Goal: Navigation & Orientation: Find specific page/section

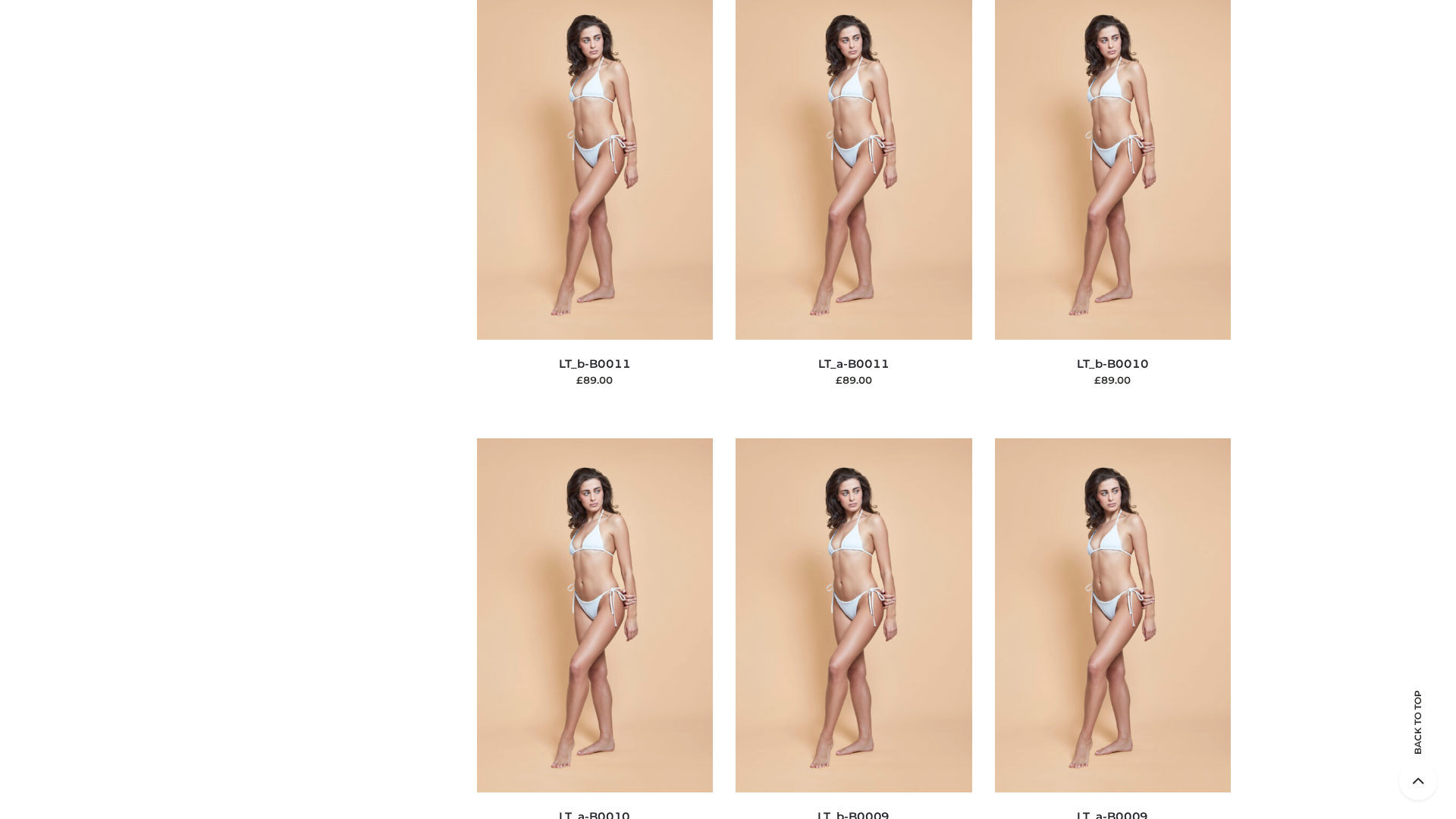
scroll to position [6814, 0]
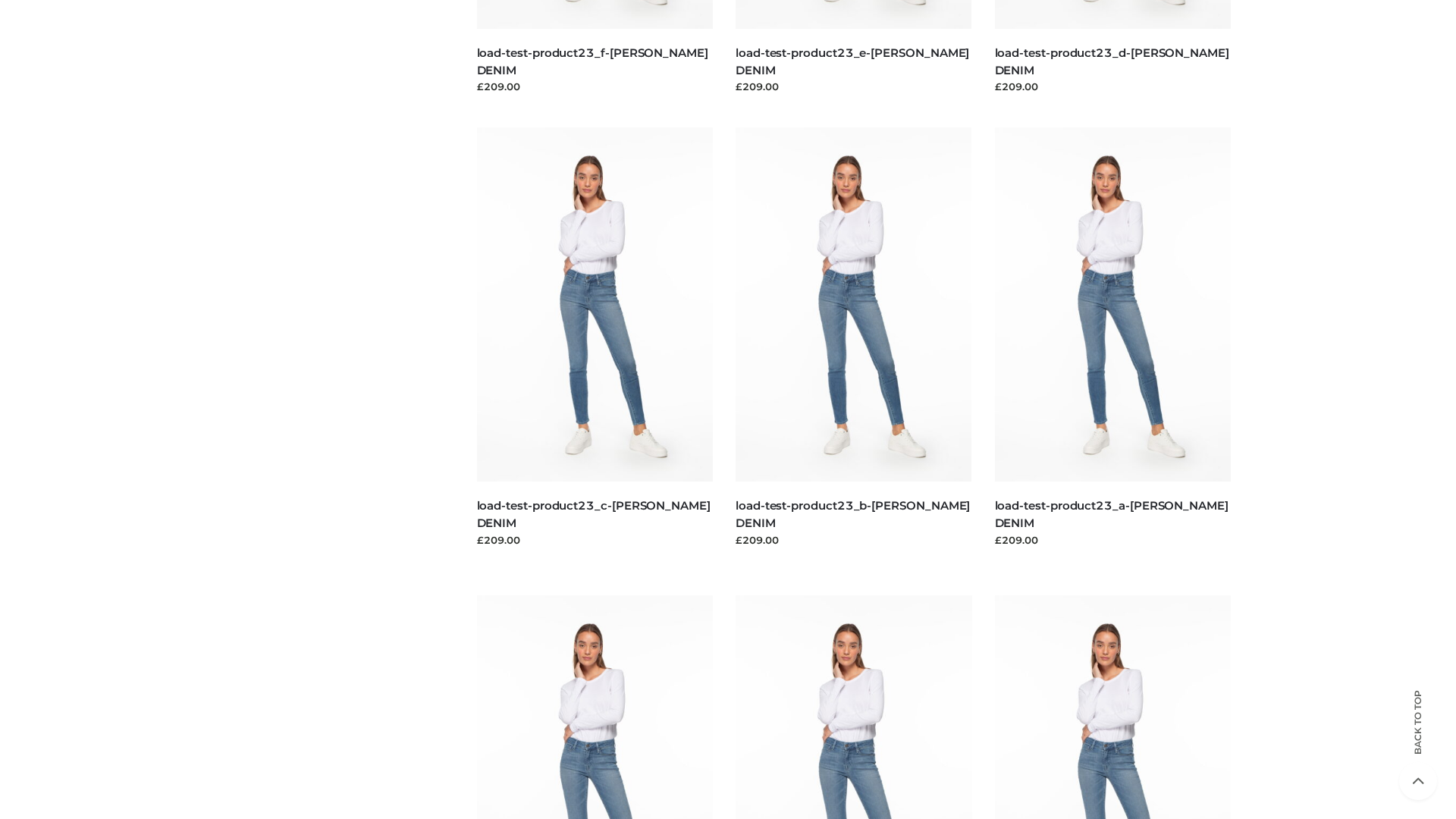
scroll to position [1331, 0]
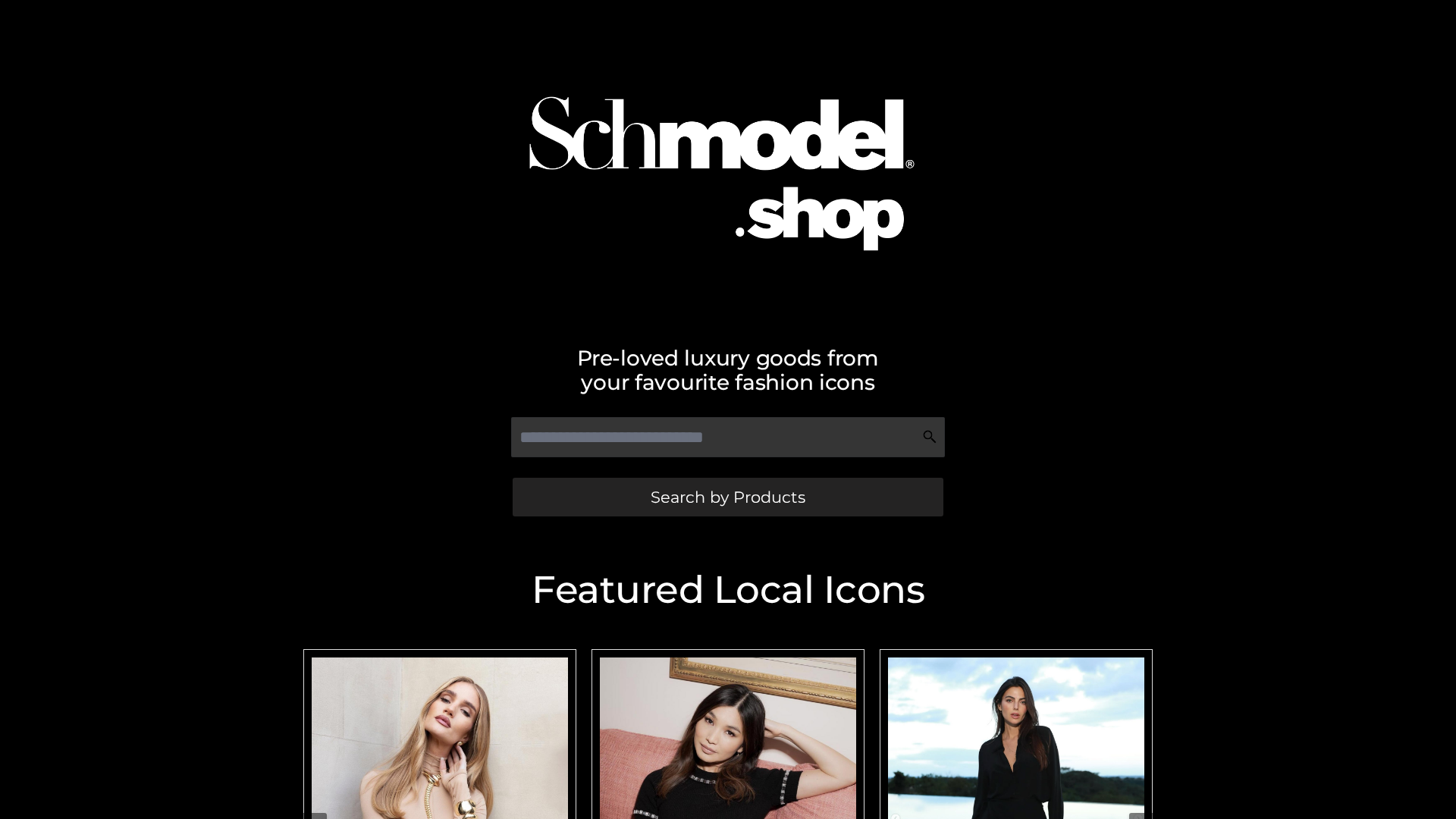
click at [727, 497] on span "Search by Products" at bounding box center [728, 497] width 154 height 16
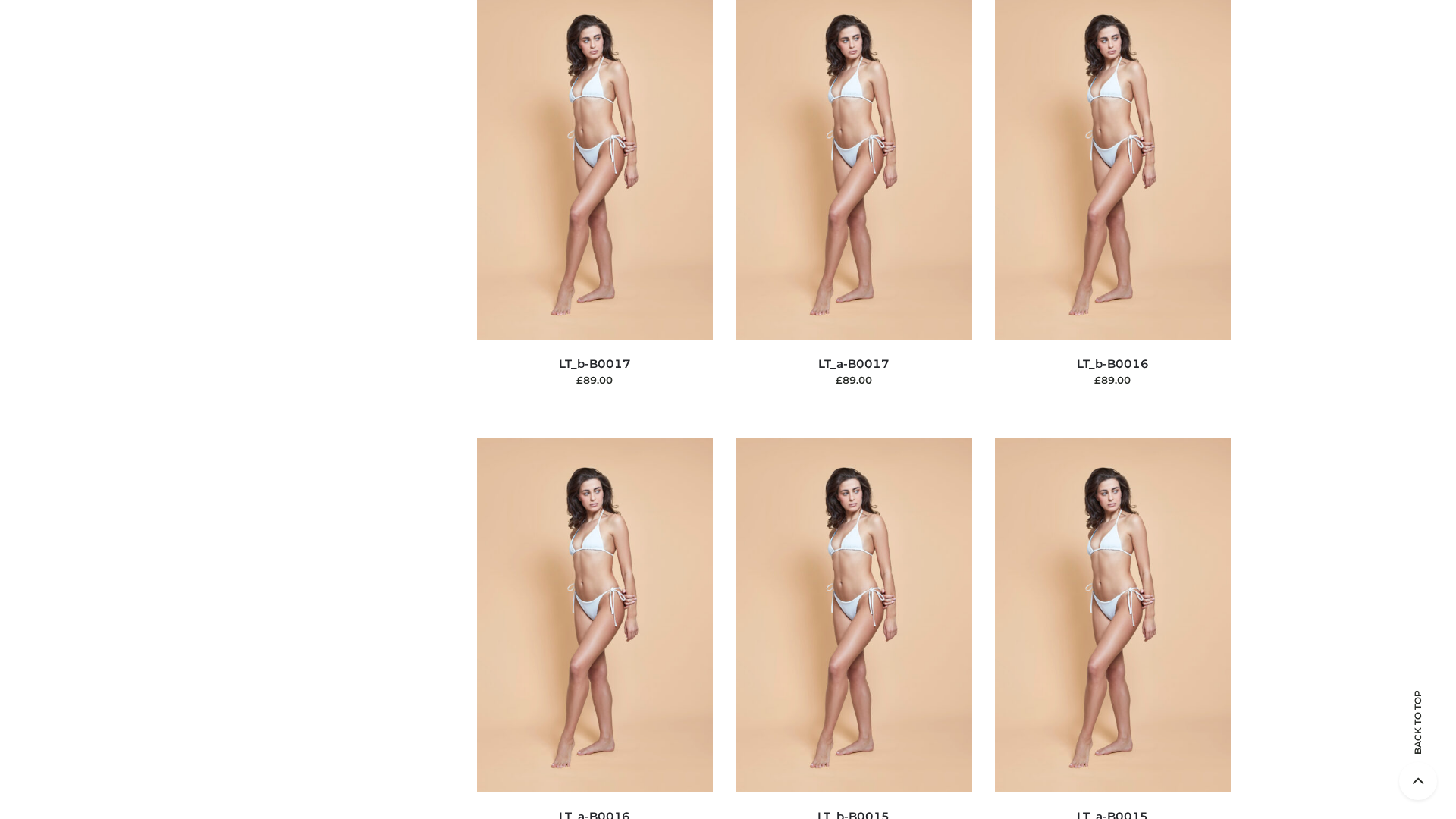
scroll to position [4986, 0]
